Goal: Task Accomplishment & Management: Manage account settings

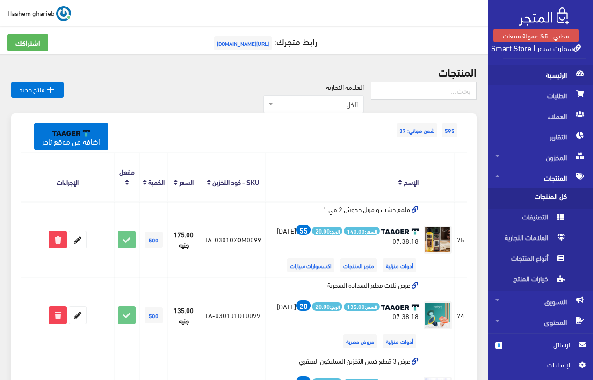
click at [550, 80] on span "الرئيسية" at bounding box center [540, 75] width 90 height 21
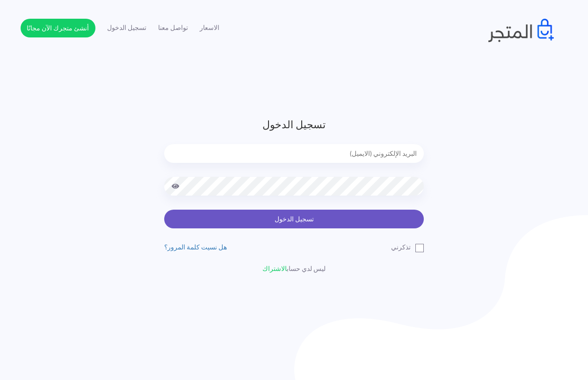
type input "[EMAIL_ADDRESS][DOMAIN_NAME]"
click at [293, 221] on button "تسجيل الدخول" at bounding box center [294, 218] width 260 height 19
